Goal: Obtain resource: Obtain resource

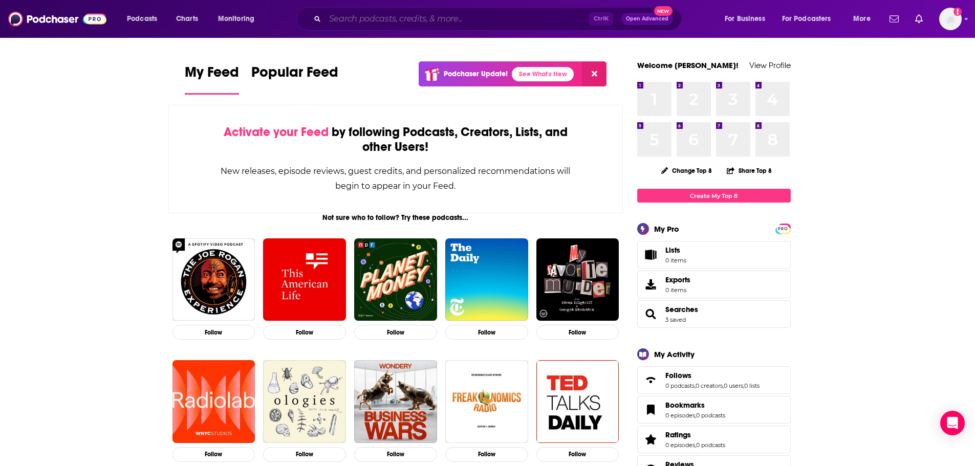
click at [384, 21] on input "Search podcasts, credits, & more..." at bounding box center [457, 19] width 264 height 16
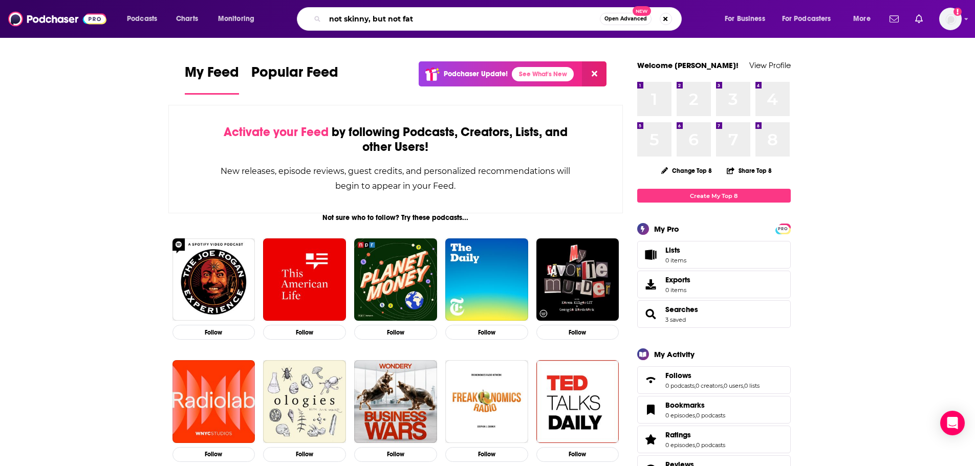
type input "not skinny, but not fat"
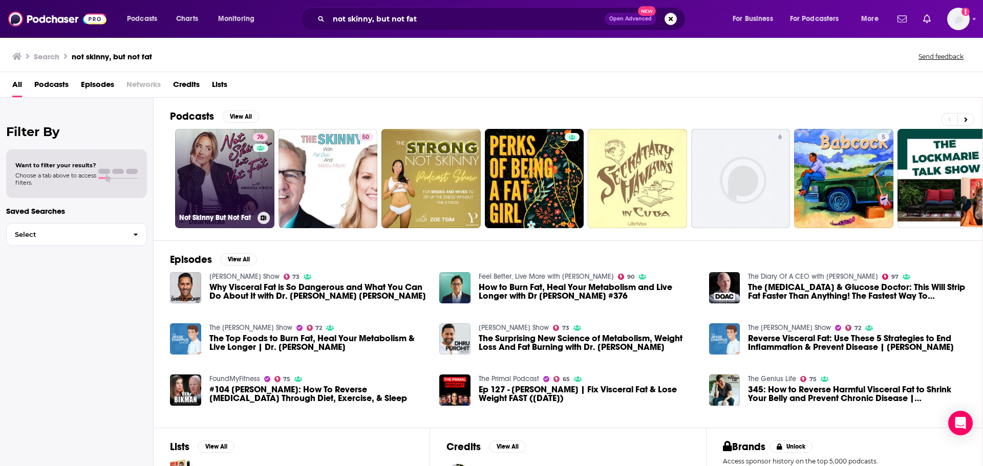
click at [219, 174] on link "76 Not Skinny But Not Fat" at bounding box center [224, 178] width 99 height 99
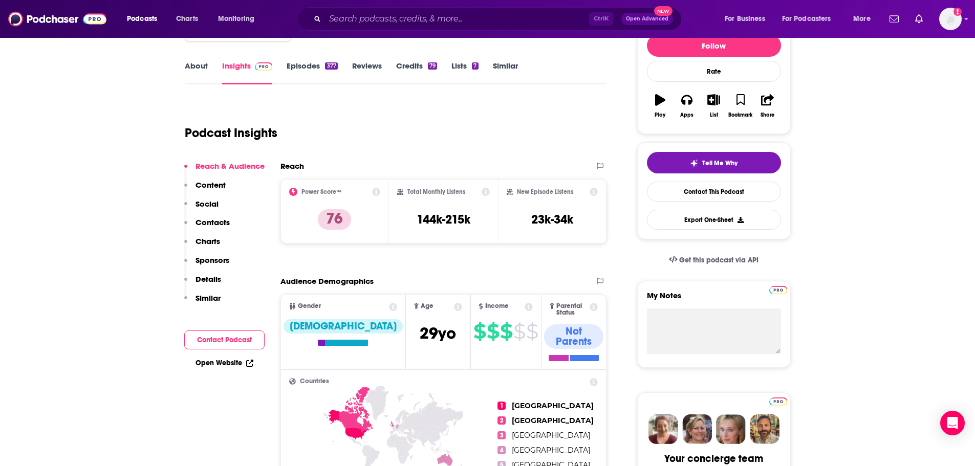
scroll to position [135, 0]
click at [696, 221] on button "Export One-Sheet" at bounding box center [714, 219] width 134 height 20
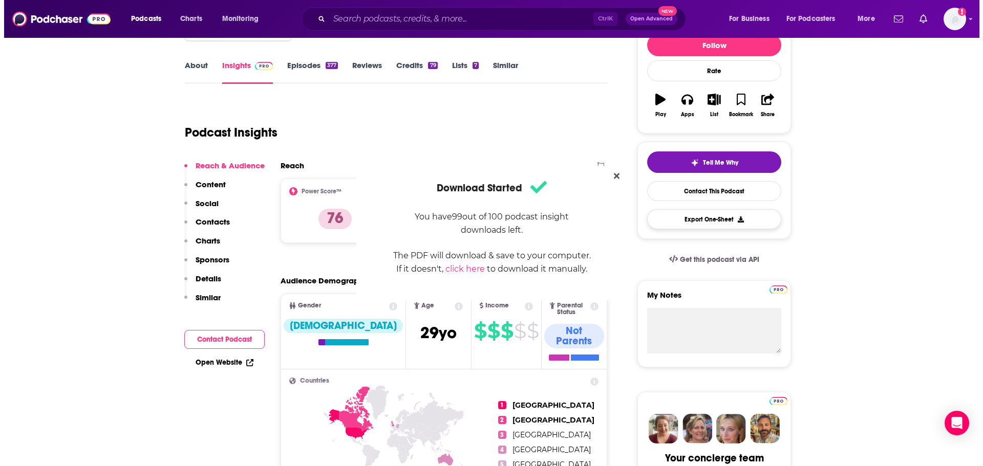
scroll to position [0, 0]
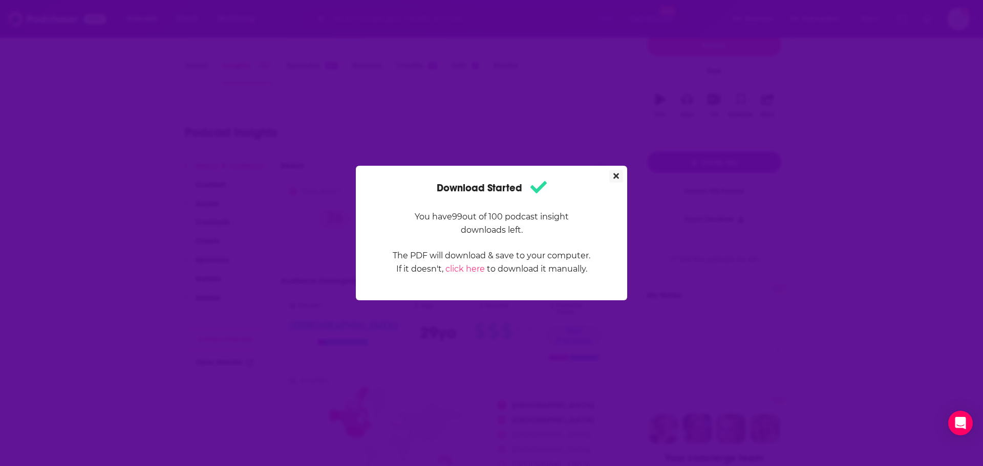
click at [617, 174] on icon "Close" at bounding box center [616, 176] width 6 height 8
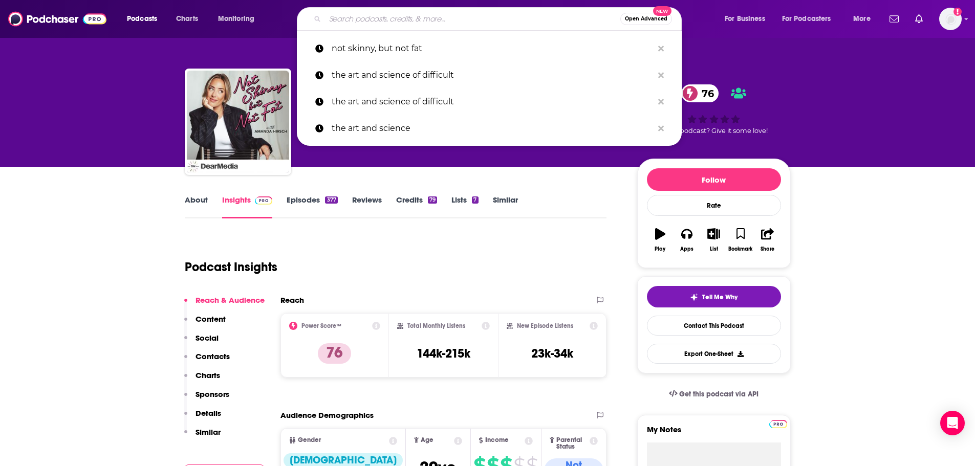
click at [398, 16] on input "Search podcasts, credits, & more..." at bounding box center [472, 19] width 295 height 16
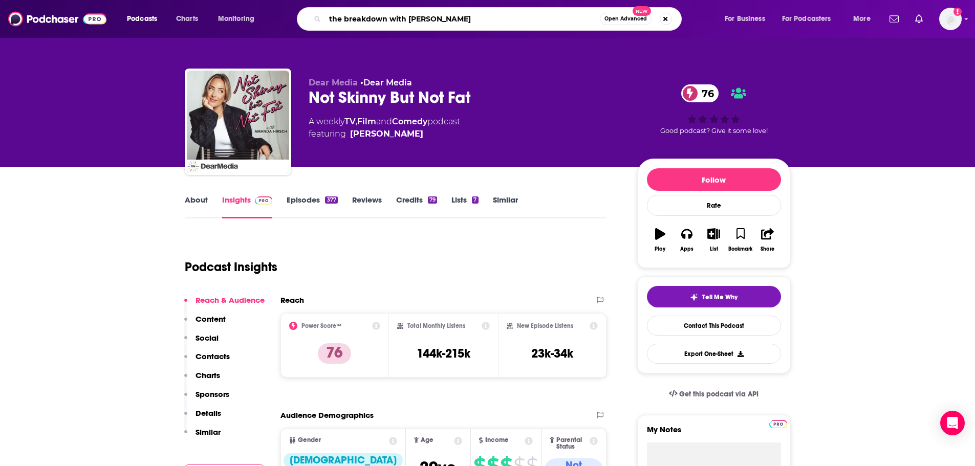
type input "the breakdown with [PERSON_NAME]"
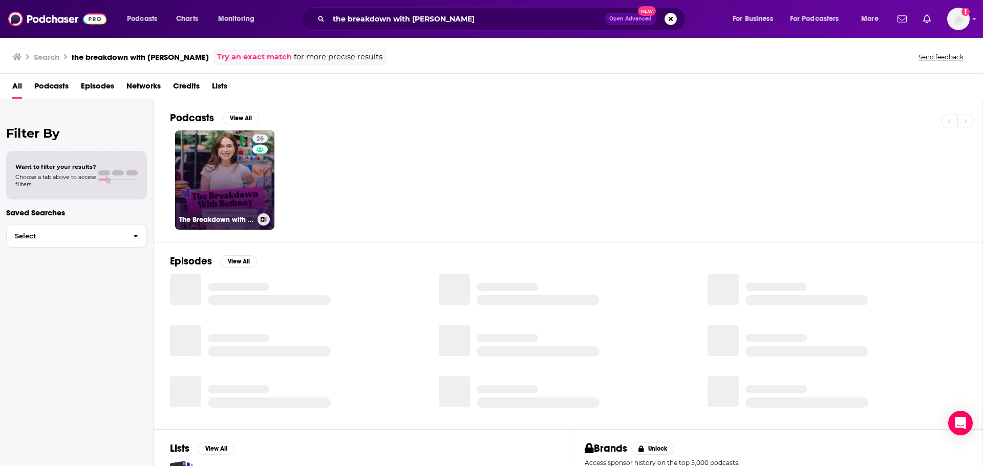
click at [248, 182] on link "26 The Breakdown with [PERSON_NAME]" at bounding box center [224, 180] width 99 height 99
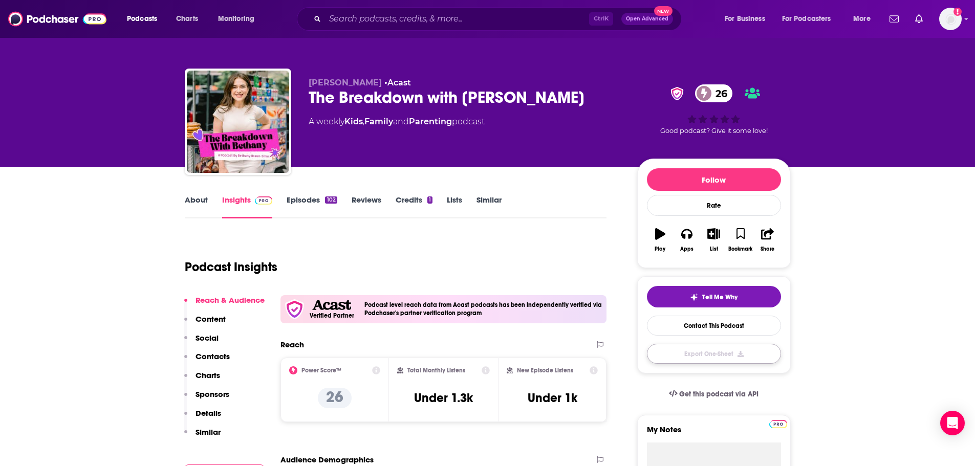
click at [722, 353] on button "Export One-Sheet" at bounding box center [714, 354] width 134 height 20
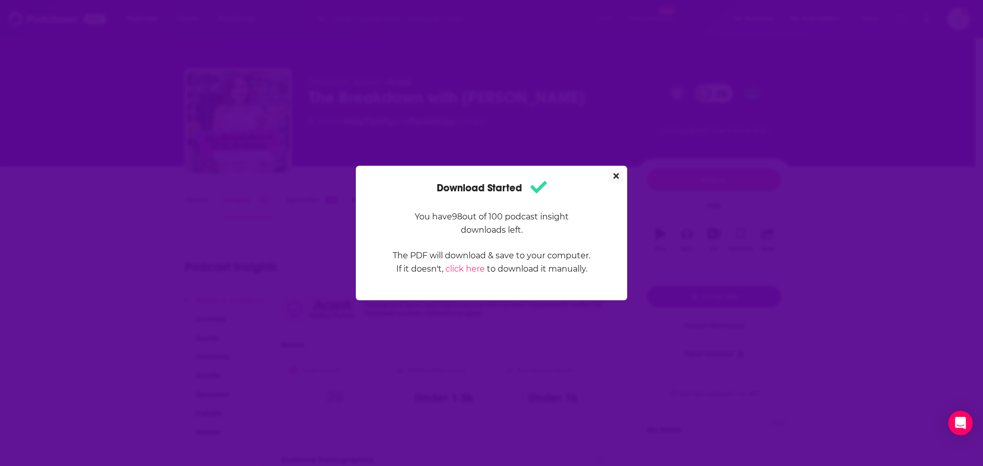
click at [617, 171] on button "Close" at bounding box center [616, 176] width 14 height 13
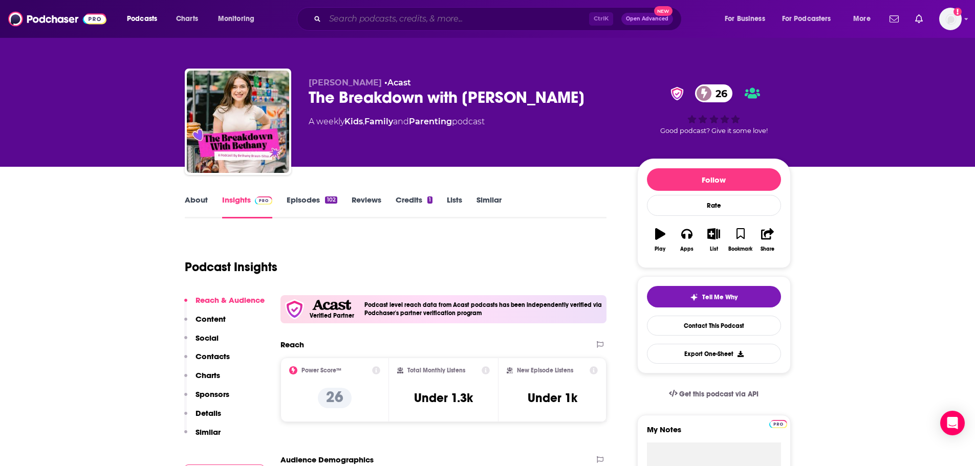
click at [463, 21] on input "Search podcasts, credits, & more..." at bounding box center [457, 19] width 264 height 16
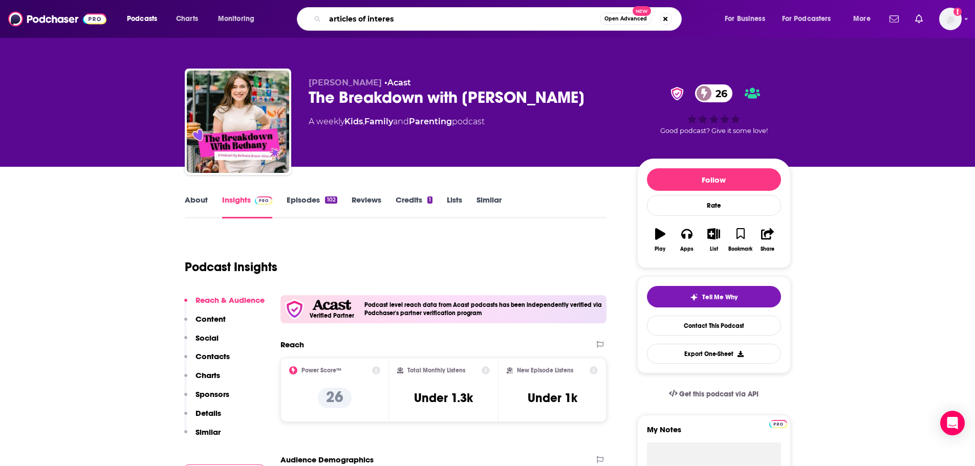
type input "articles of interest"
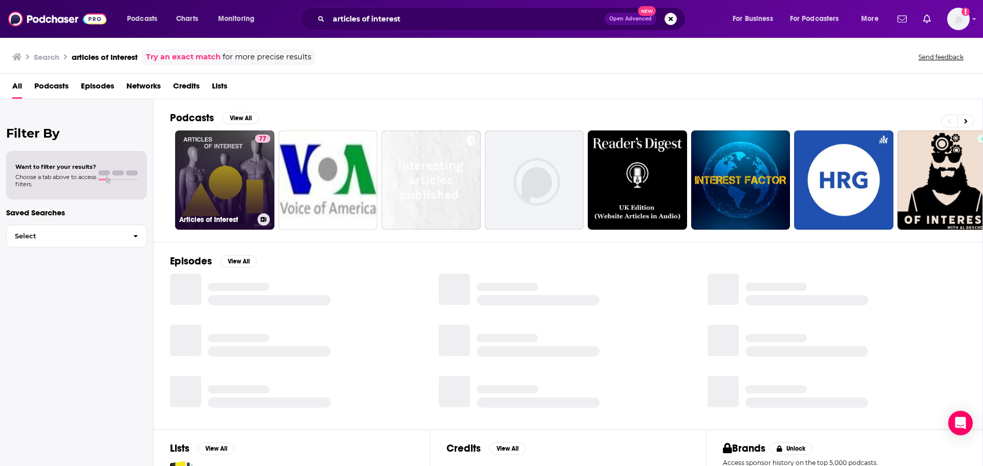
click at [217, 177] on link "77 Articles of Interest" at bounding box center [224, 180] width 99 height 99
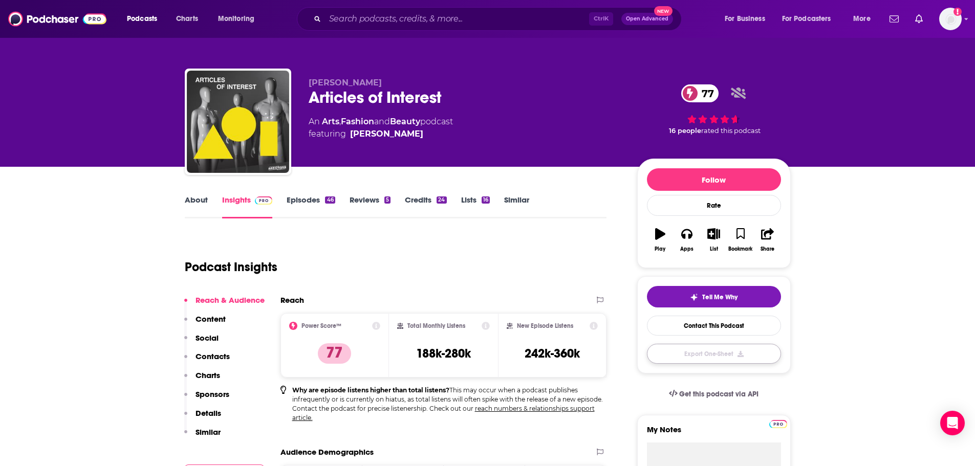
click at [717, 347] on button "Export One-Sheet" at bounding box center [714, 354] width 134 height 20
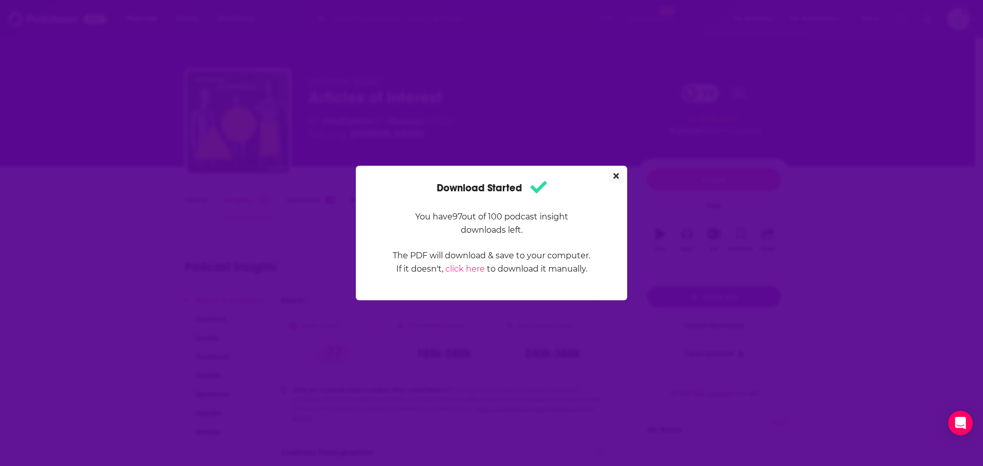
click at [618, 177] on icon "Close" at bounding box center [616, 176] width 6 height 8
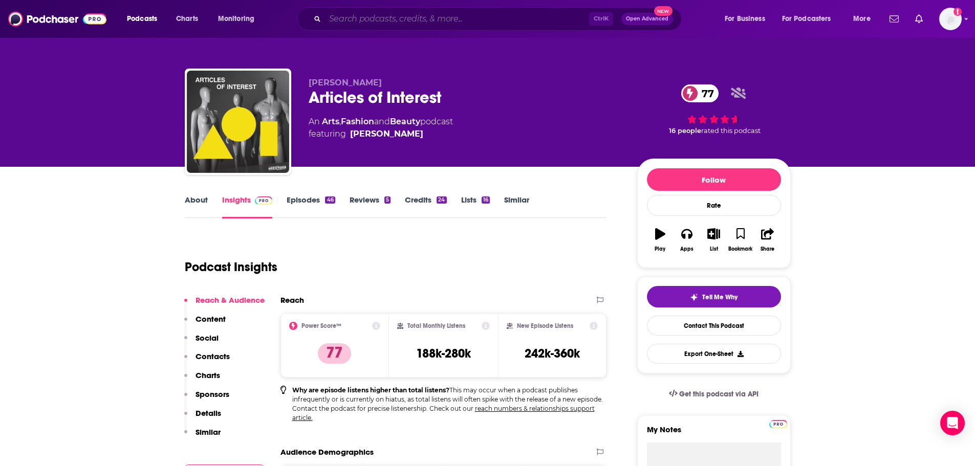
click at [442, 16] on input "Search podcasts, credits, & more..." at bounding box center [457, 19] width 264 height 16
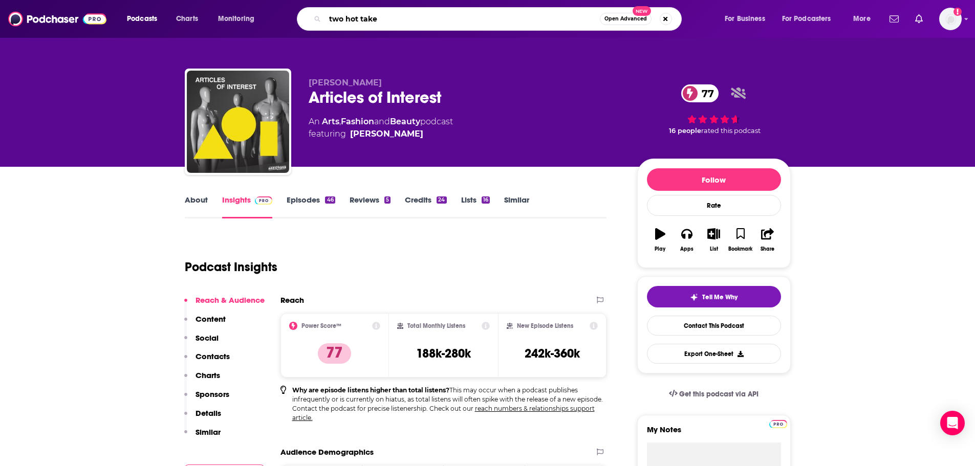
type input "two hot takes"
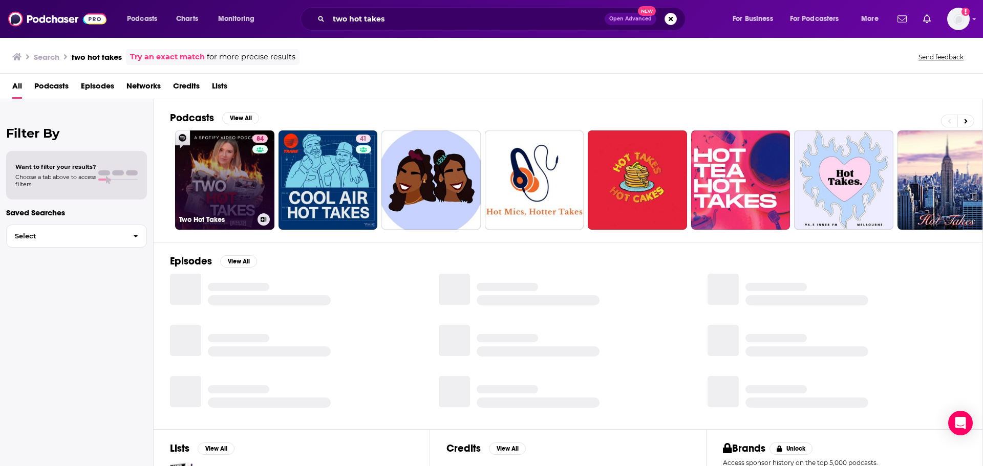
click at [225, 180] on link "84 Two Hot Takes" at bounding box center [224, 180] width 99 height 99
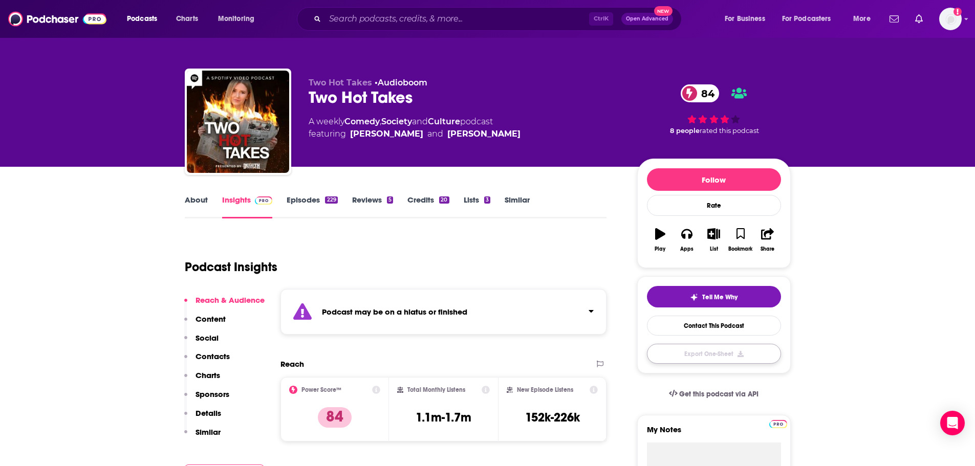
click at [742, 359] on button "Export One-Sheet" at bounding box center [714, 354] width 134 height 20
click at [742, 359] on button "button" at bounding box center [714, 353] width 134 height 19
